Goal: Task Accomplishment & Management: Manage account settings

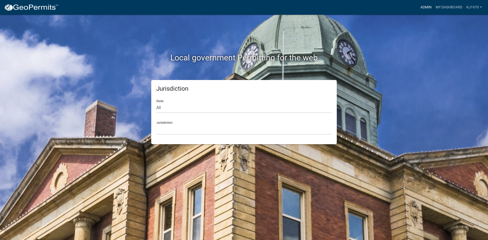
click at [423, 5] on link "Admin" at bounding box center [425, 8] width 15 height 10
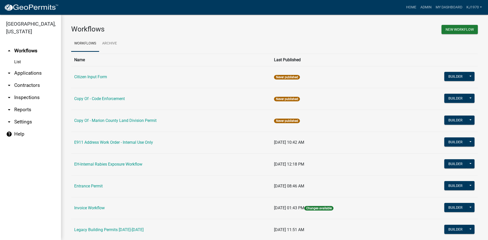
click at [9, 70] on icon "arrow_drop_down" at bounding box center [9, 73] width 6 height 6
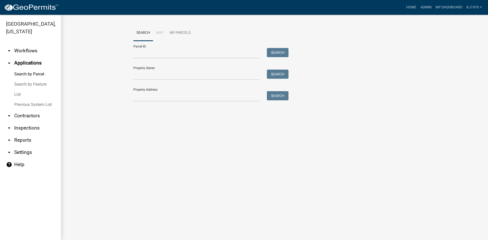
click at [17, 89] on link "List" at bounding box center [30, 94] width 61 height 10
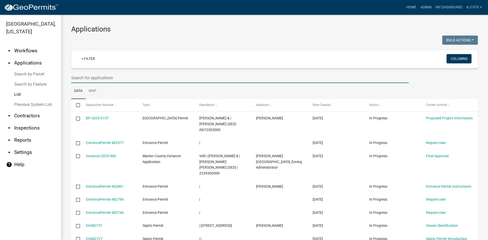
click at [88, 79] on input "text" at bounding box center [239, 78] width 337 height 10
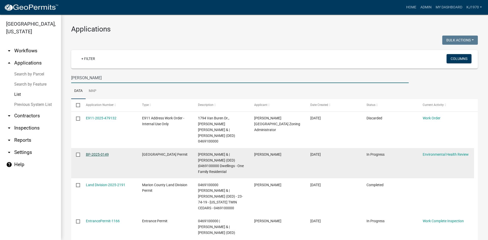
type input "[PERSON_NAME]"
click at [100, 152] on link "BP-2025-0149" at bounding box center [97, 154] width 23 height 4
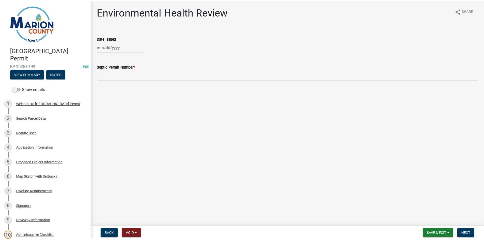
scroll to position [174, 0]
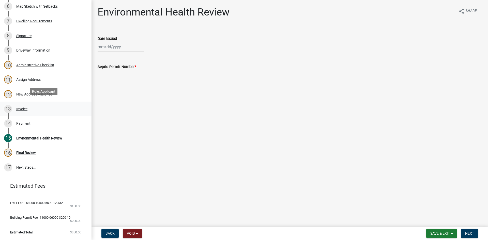
click at [25, 107] on div "Invoice" at bounding box center [21, 109] width 11 height 4
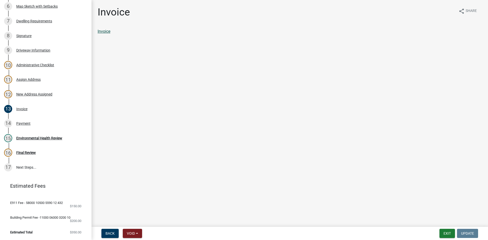
click at [106, 32] on link "Invoice" at bounding box center [104, 31] width 13 height 5
click at [22, 122] on div "Payment" at bounding box center [23, 124] width 14 height 4
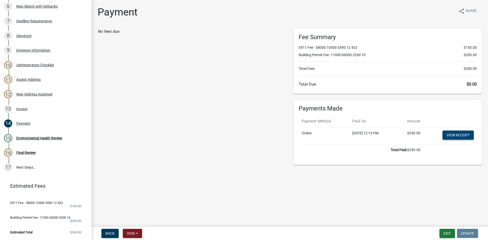
click at [453, 135] on link "View receipt" at bounding box center [457, 135] width 31 height 9
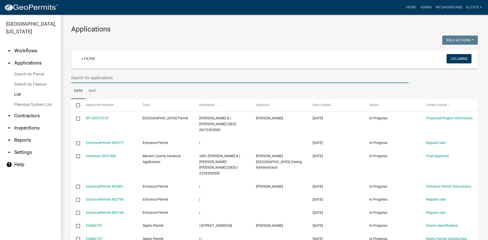
click at [93, 74] on input "text" at bounding box center [239, 78] width 337 height 10
type input "[PERSON_NAME]"
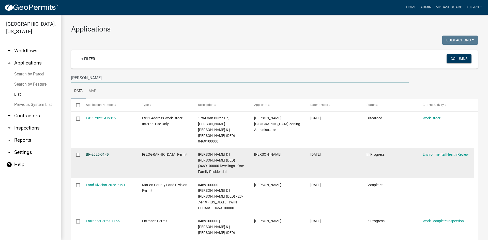
click at [92, 152] on link "BP-2025-0149" at bounding box center [97, 154] width 23 height 4
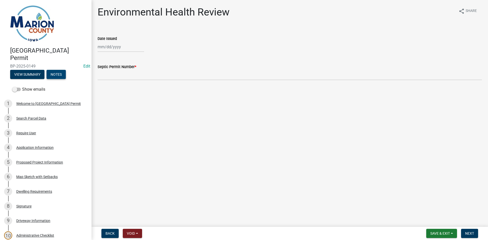
click at [59, 76] on button "Notes" at bounding box center [55, 74] width 19 height 9
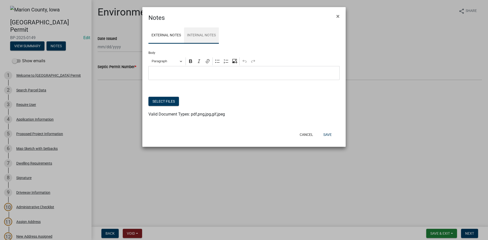
click at [193, 35] on link "Internal Notes" at bounding box center [201, 35] width 35 height 16
click at [167, 103] on button "Select files" at bounding box center [163, 101] width 30 height 9
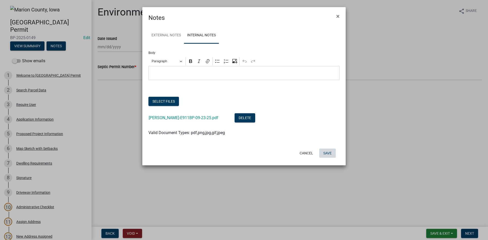
click at [330, 151] on button "Save" at bounding box center [327, 153] width 17 height 9
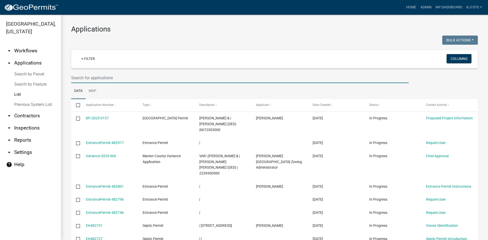
click at [89, 77] on input "text" at bounding box center [239, 78] width 337 height 10
type input "j"
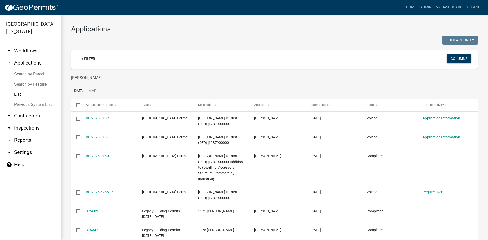
type input "[PERSON_NAME]"
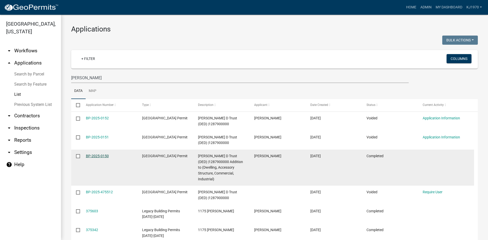
click at [104, 155] on link "BP-2025-0150" at bounding box center [97, 156] width 23 height 4
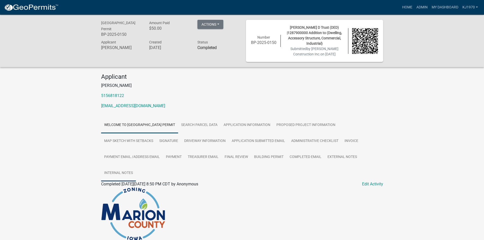
click at [111, 173] on link "Internal Notes" at bounding box center [118, 173] width 35 height 16
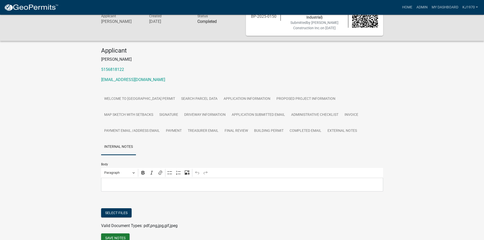
scroll to position [52, 0]
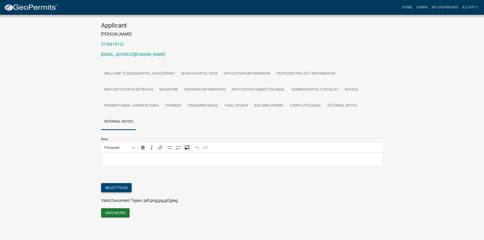
click at [111, 185] on button "Select files" at bounding box center [116, 187] width 30 height 9
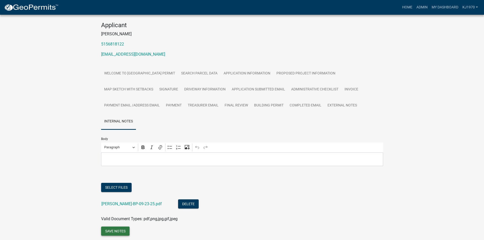
click at [114, 231] on button "Save Notes" at bounding box center [115, 231] width 28 height 9
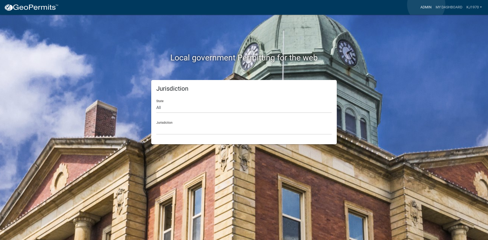
click at [426, 5] on link "Admin" at bounding box center [425, 8] width 15 height 10
